Goal: Find specific page/section: Find specific page/section

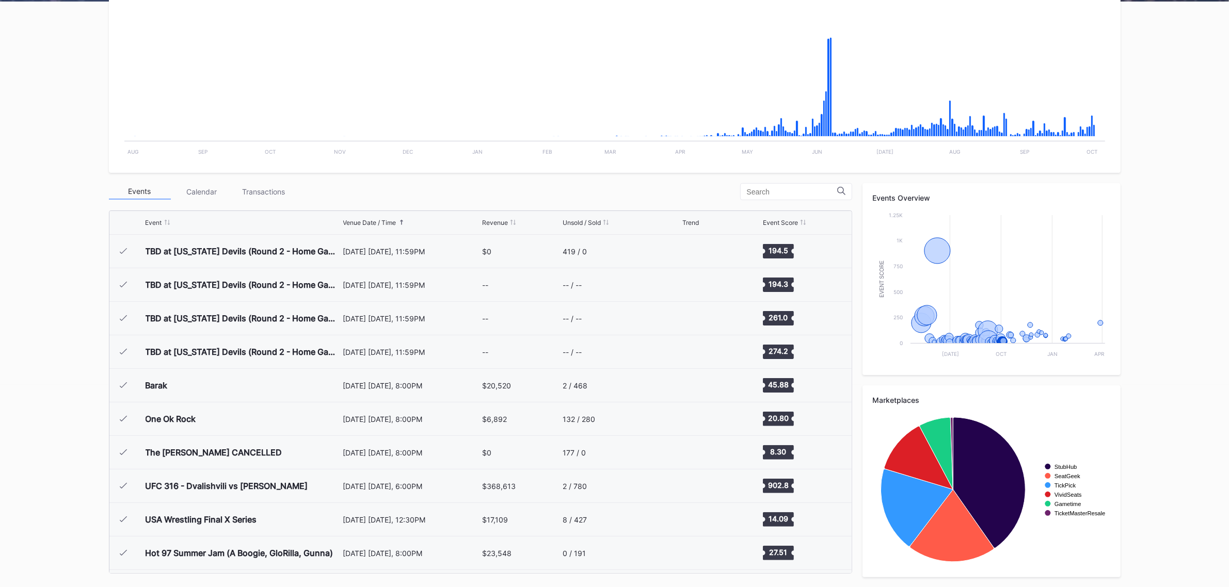
scroll to position [1730, 0]
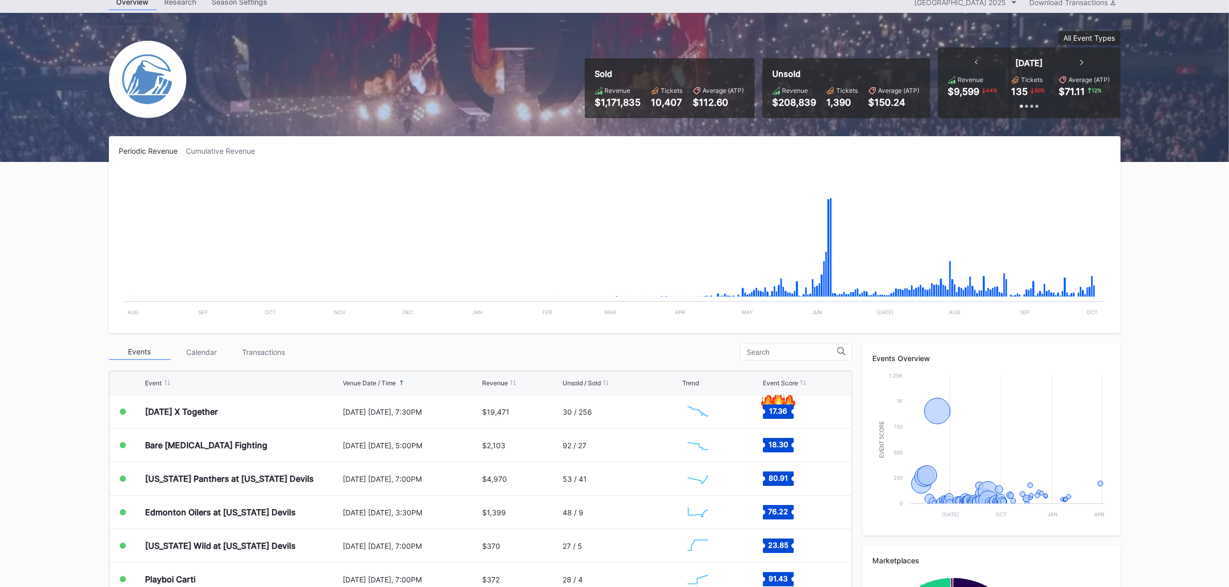
scroll to position [65, 0]
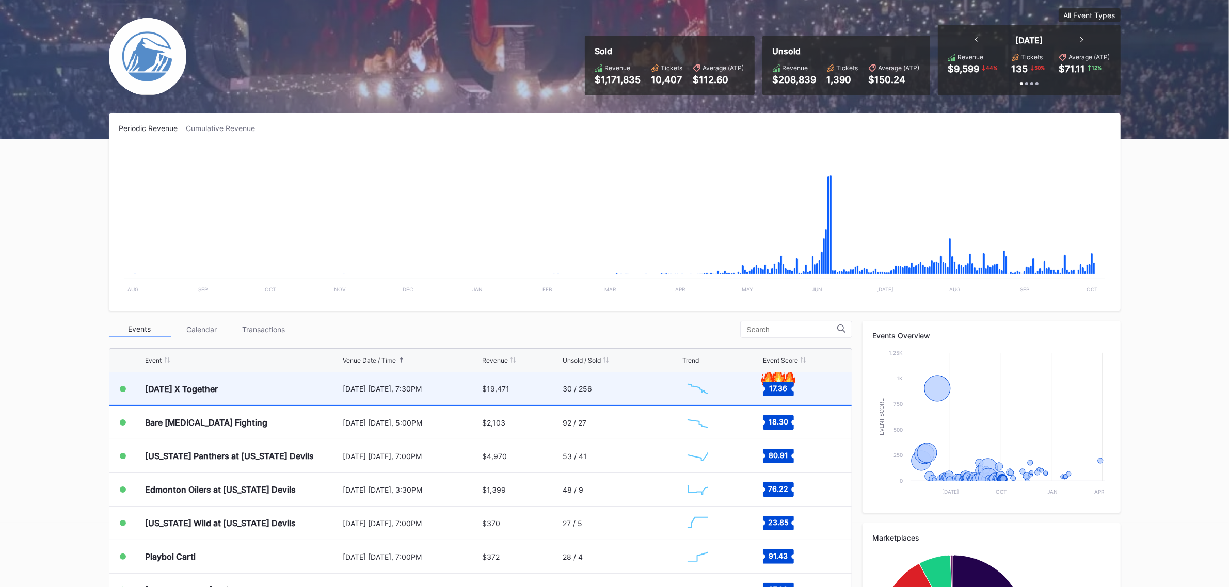
click at [562, 391] on div "30 / 256" at bounding box center [576, 388] width 29 height 9
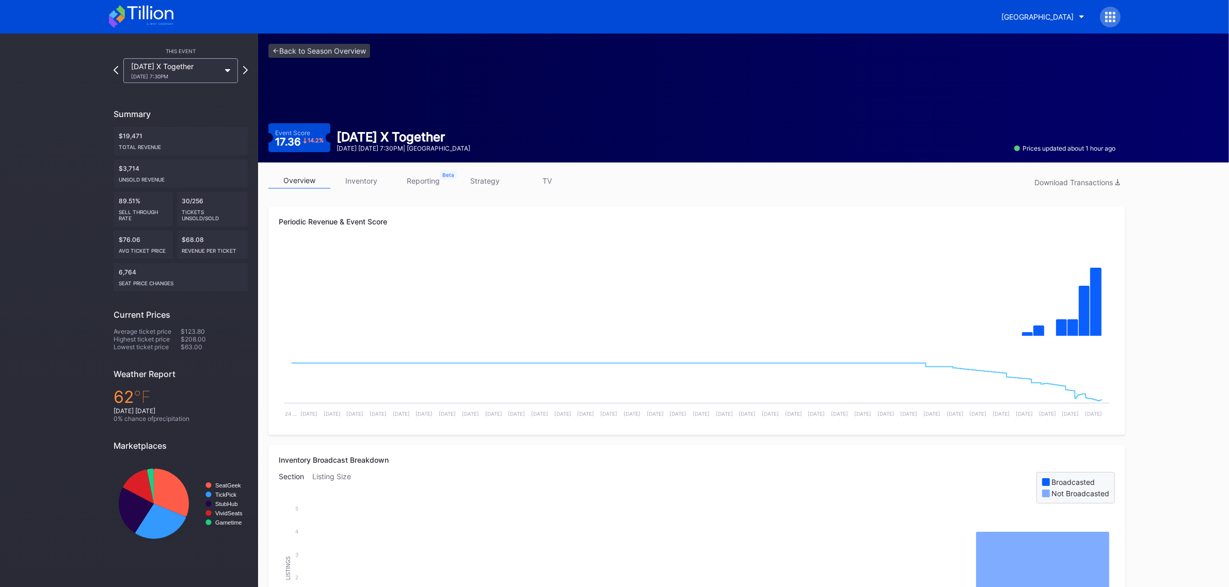
click at [483, 180] on link "strategy" at bounding box center [485, 181] width 62 height 16
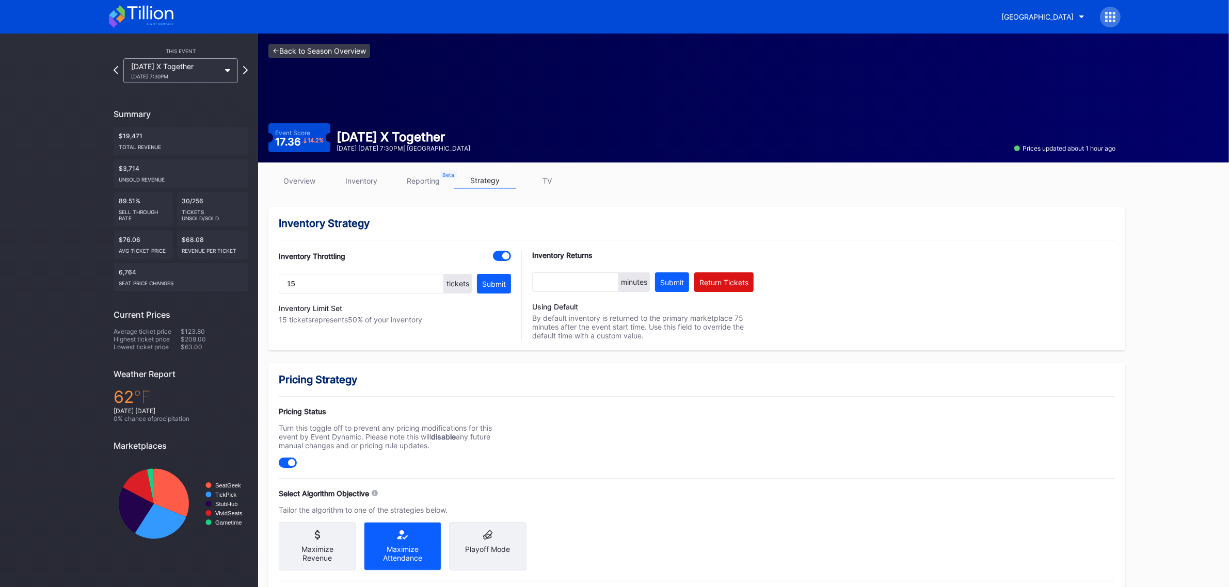
click at [347, 55] on link "<- Back to Season Overview" at bounding box center [319, 51] width 102 height 14
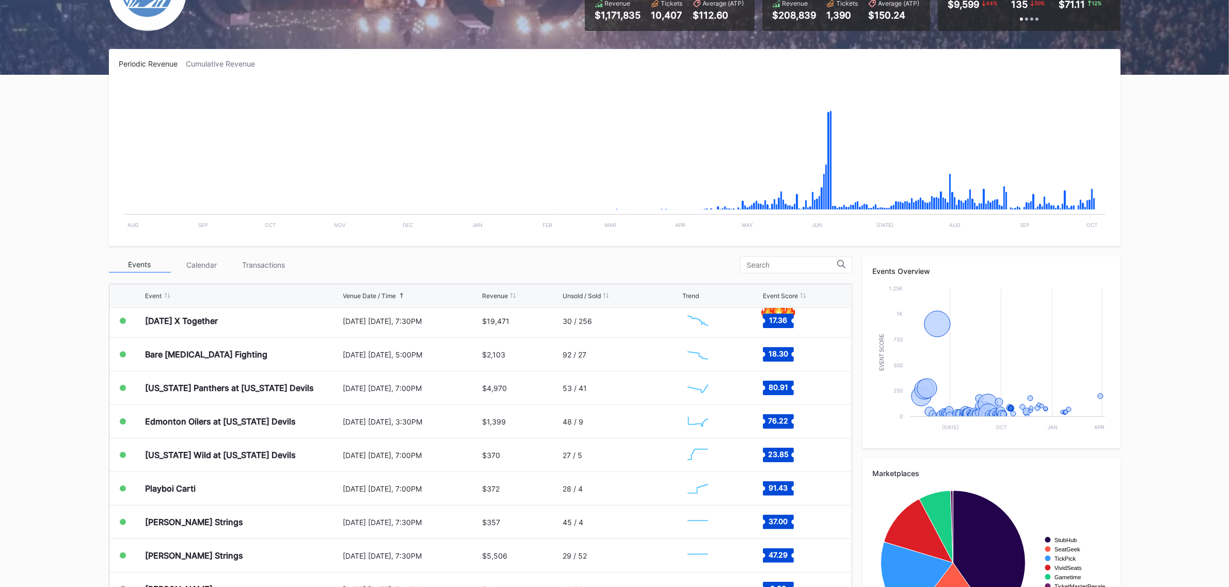
scroll to position [1842, 0]
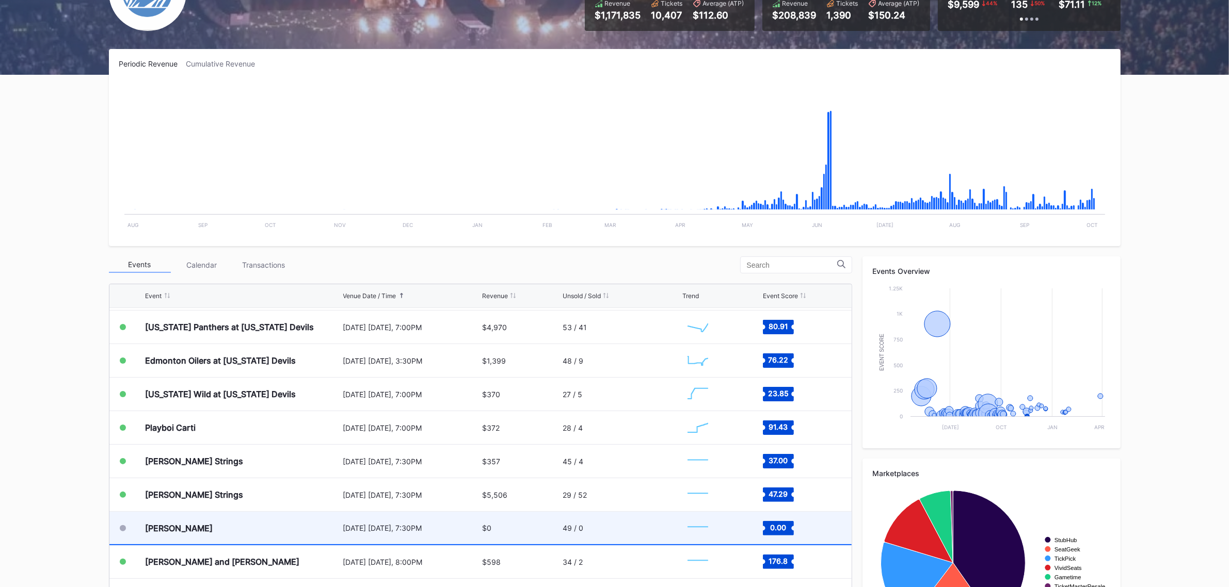
click at [321, 523] on div "[PERSON_NAME]" at bounding box center [243, 528] width 195 height 33
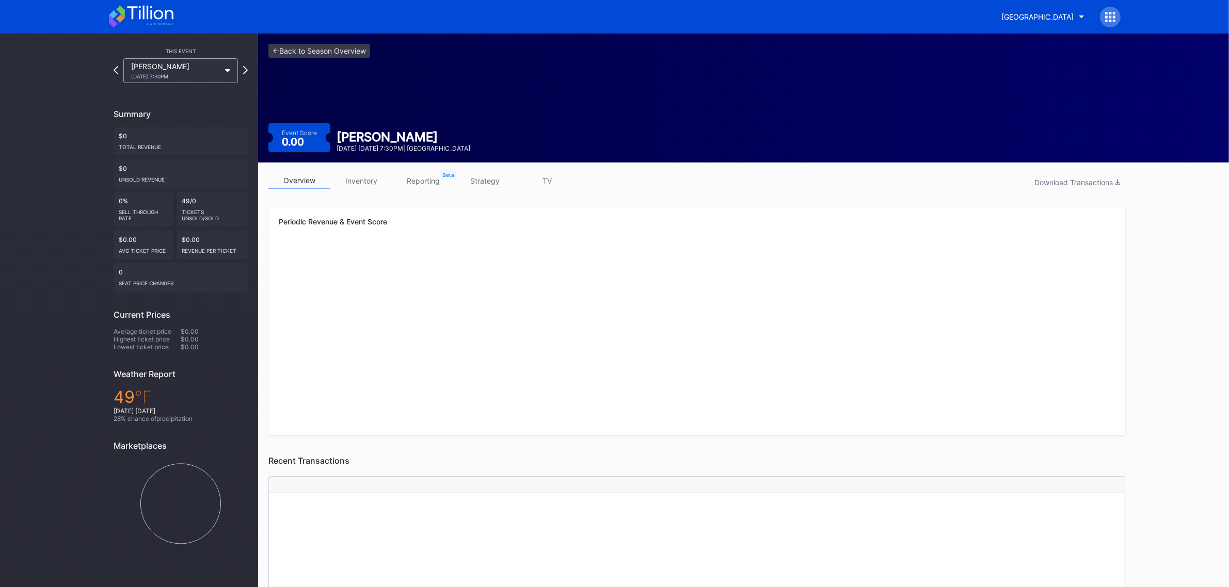
click at [377, 179] on link "inventory" at bounding box center [361, 181] width 62 height 16
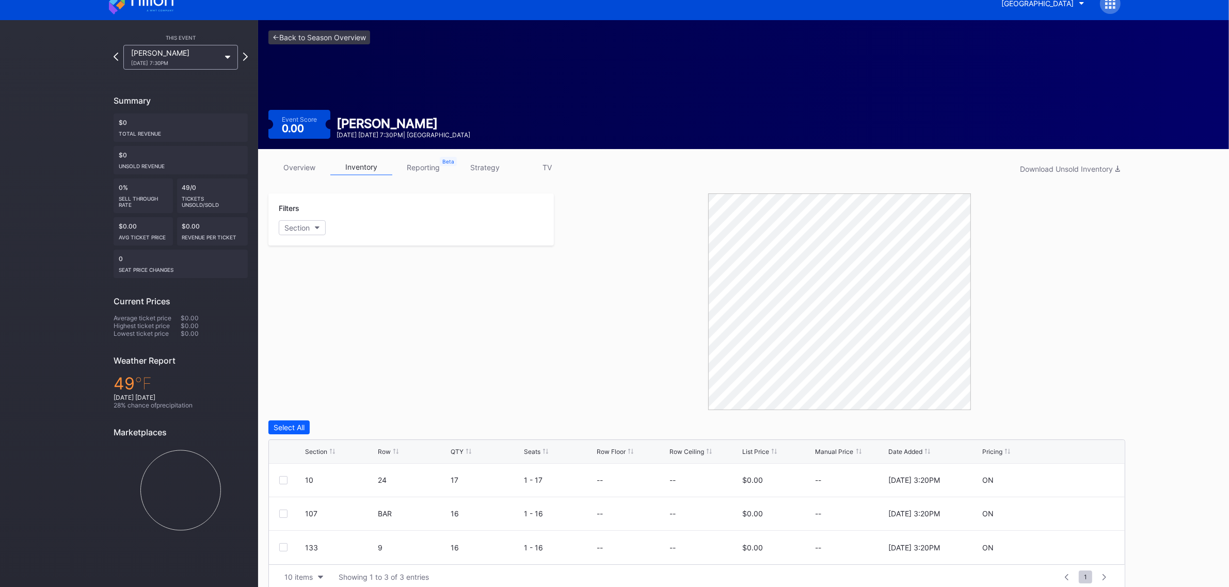
scroll to position [26, 0]
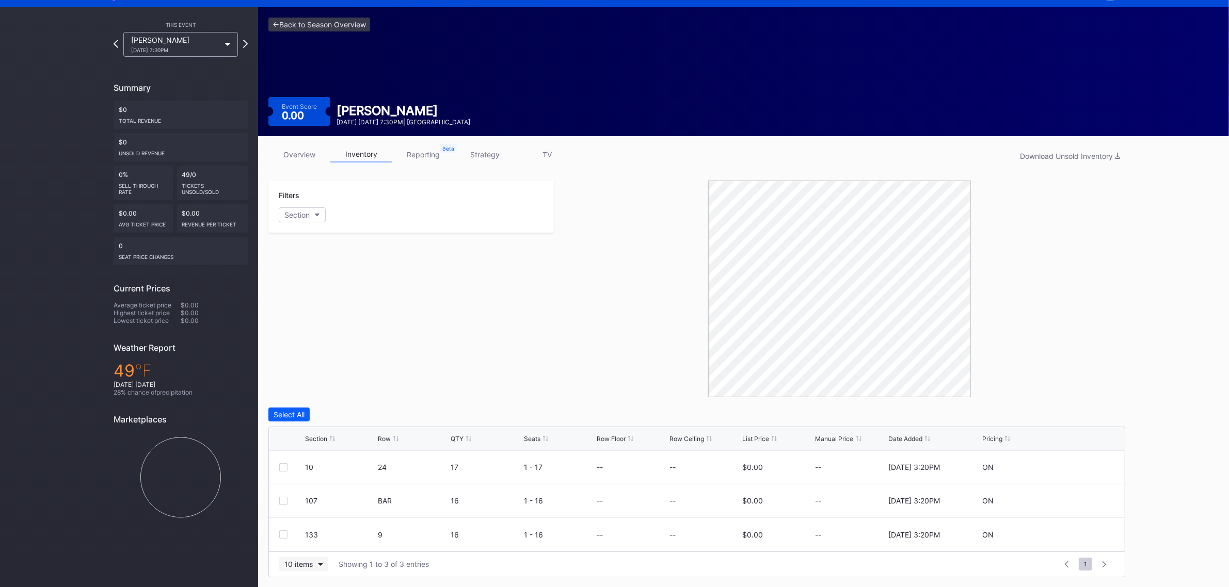
click at [308, 564] on div "10 items" at bounding box center [298, 564] width 28 height 9
click at [313, 522] on div "100 items" at bounding box center [303, 519] width 33 height 9
click at [357, 25] on link "<- Back to Season Overview" at bounding box center [319, 25] width 102 height 14
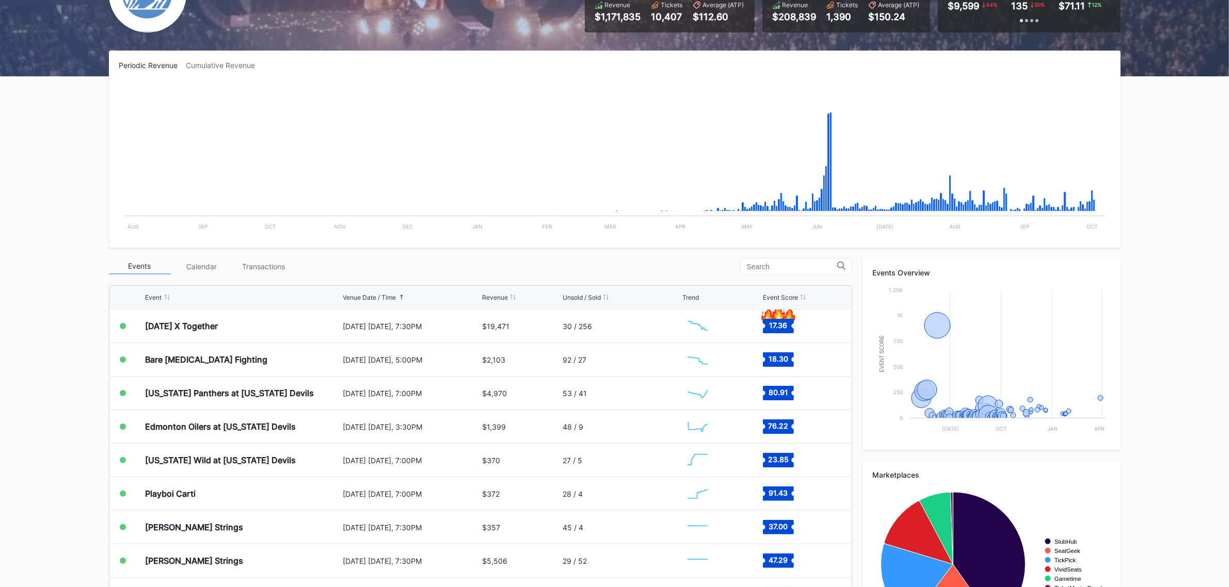
scroll to position [129, 0]
